Goal: Check status: Check status

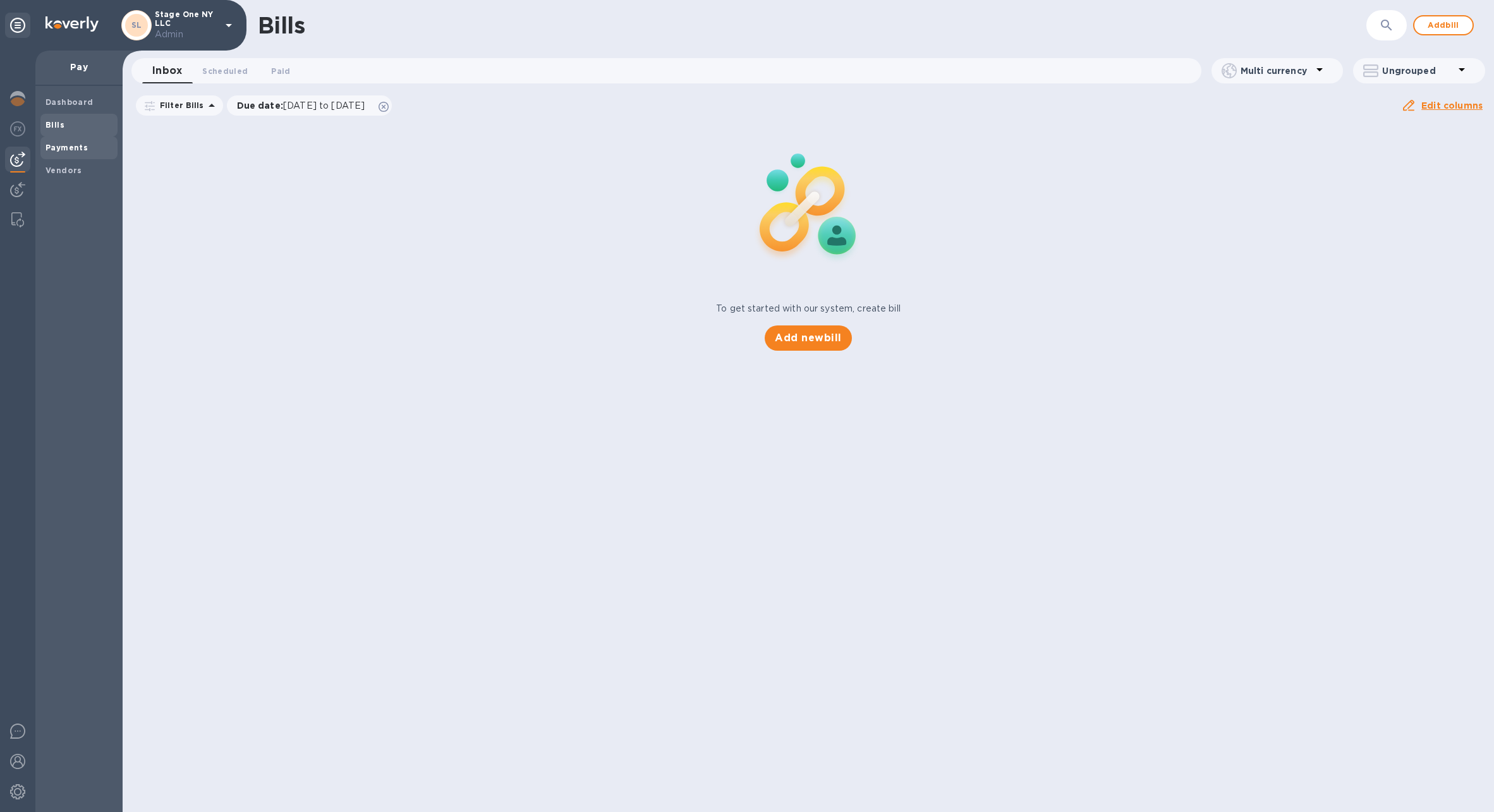
click at [81, 148] on b "Payments" at bounding box center [66, 148] width 42 height 10
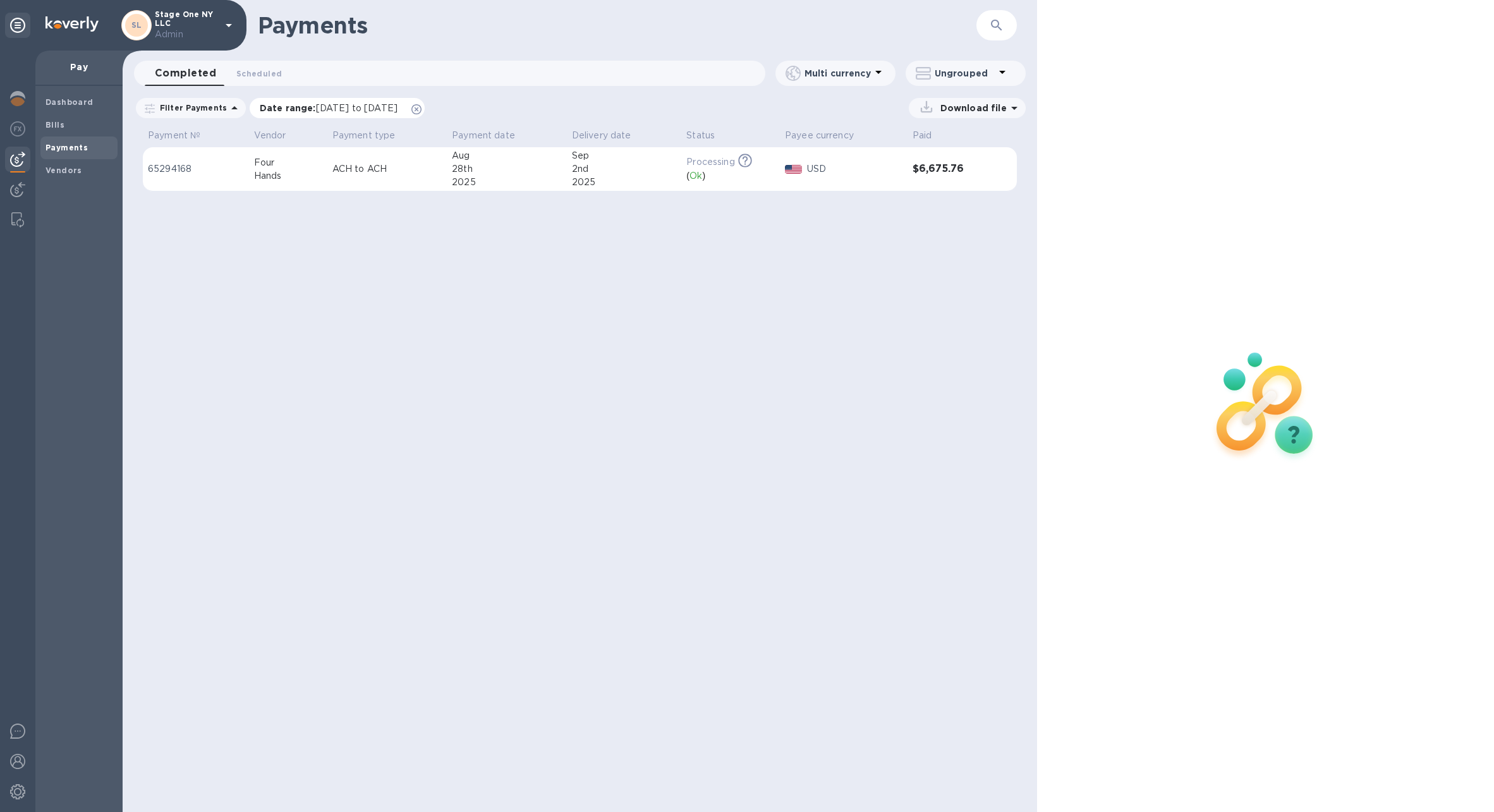
click at [421, 108] on icon at bounding box center [416, 109] width 10 height 10
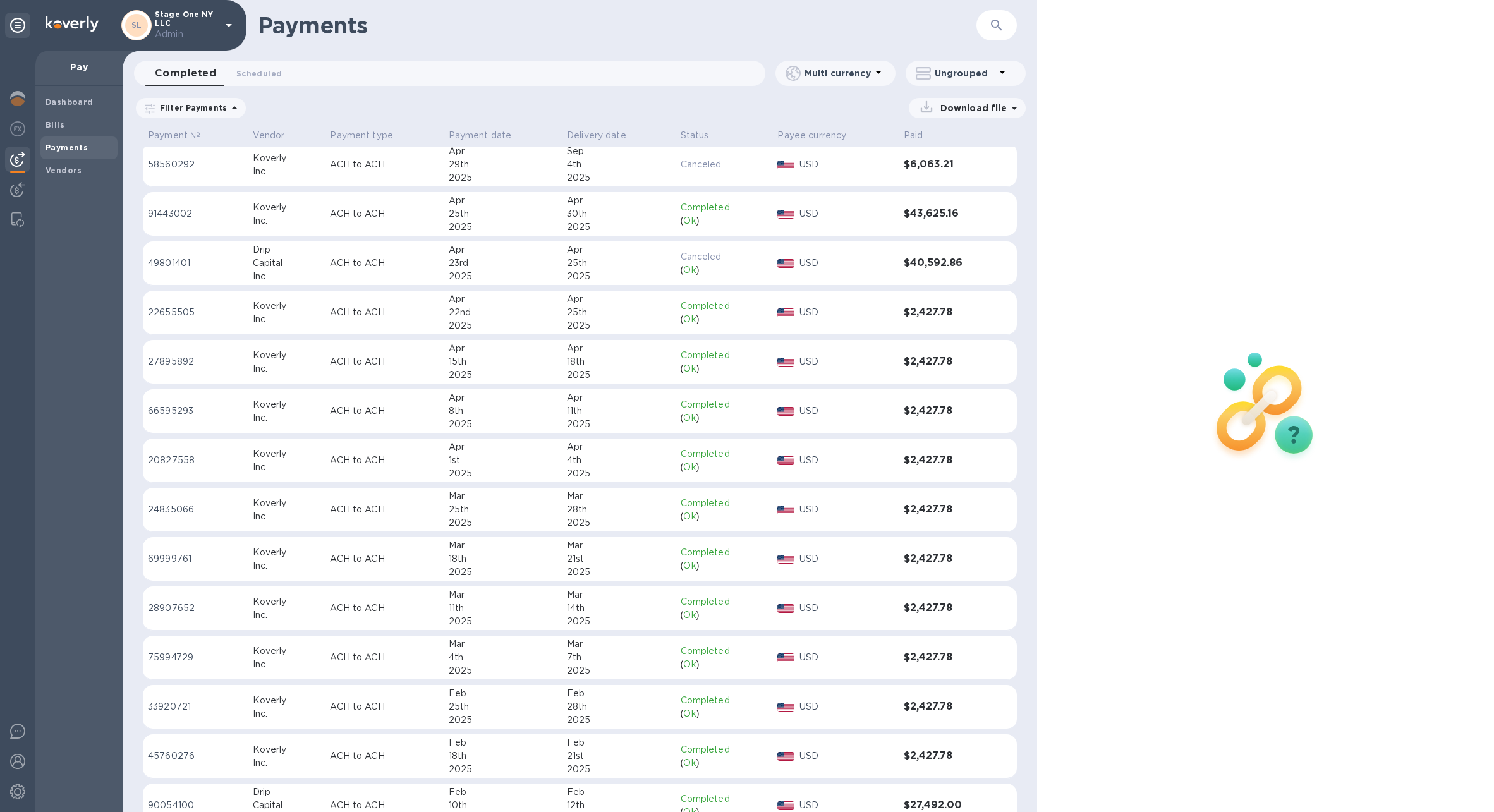
scroll to position [179, 0]
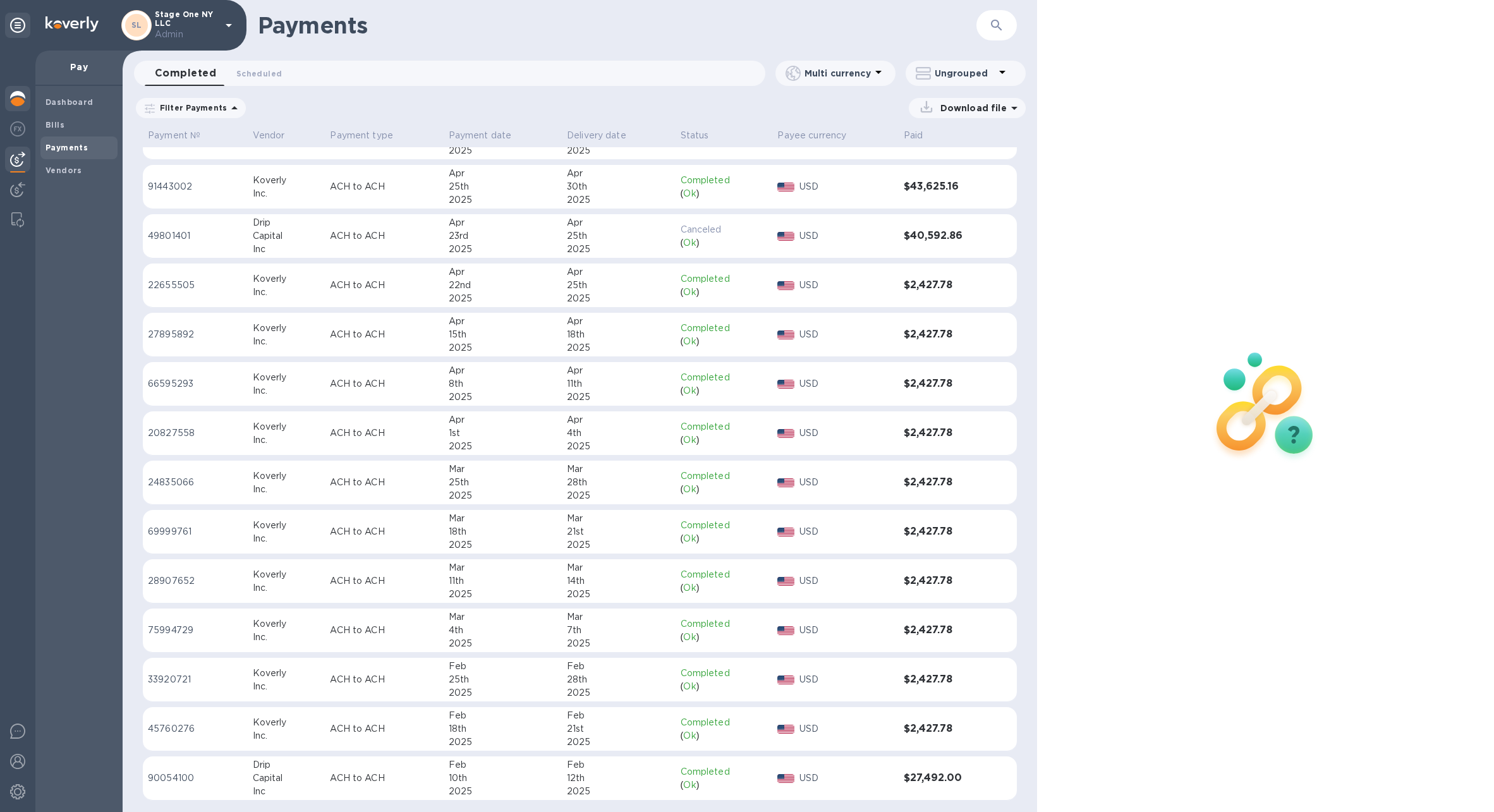
click at [19, 91] on img at bounding box center [17, 99] width 15 height 15
